Goal: Information Seeking & Learning: Understand process/instructions

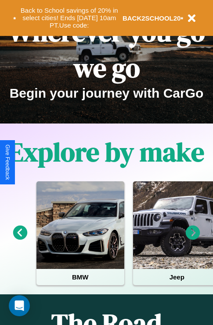
scroll to position [135, 0]
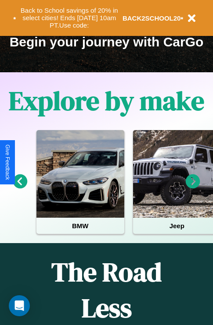
click at [193, 188] on icon at bounding box center [193, 182] width 14 height 14
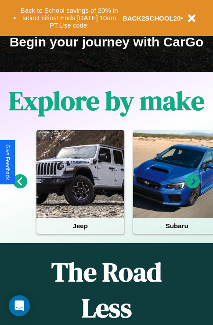
click at [20, 188] on icon at bounding box center [20, 182] width 14 height 14
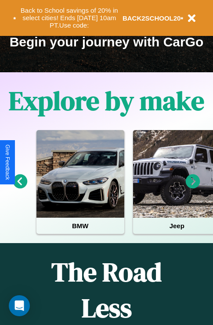
click at [20, 188] on icon at bounding box center [20, 182] width 14 height 14
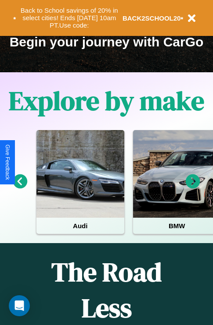
click at [20, 188] on icon at bounding box center [20, 182] width 14 height 14
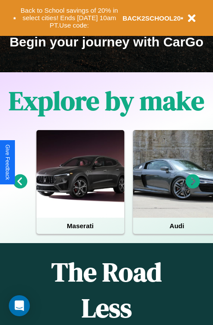
click at [193, 188] on icon at bounding box center [193, 182] width 14 height 14
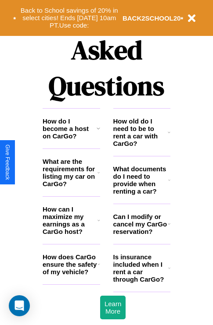
scroll to position [1063, 0]
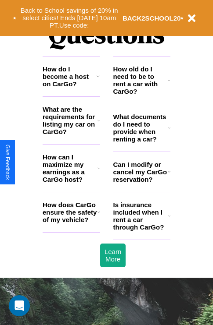
click at [71, 135] on h3 "What are the requirements for listing my car on CarGo?" at bounding box center [70, 121] width 55 height 30
click at [98, 80] on icon at bounding box center [99, 76] width 4 height 7
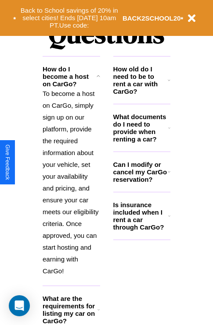
click at [141, 94] on h3 "How old do I need to be to rent a car with CarGo?" at bounding box center [140, 80] width 55 height 30
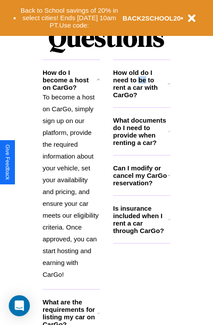
scroll to position [1058, 0]
